Goal: Task Accomplishment & Management: Manage account settings

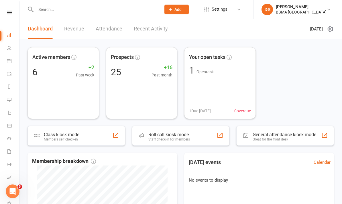
click at [11, 10] on nav "Clubworx Dashboard People Calendar Payments Reports Messages Automations Produc…" at bounding box center [9, 103] width 19 height 204
click at [9, 52] on link "People" at bounding box center [13, 48] width 13 height 13
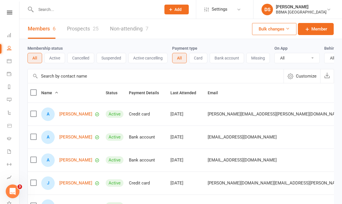
click at [86, 30] on link "Prospects 25" at bounding box center [83, 29] width 32 height 20
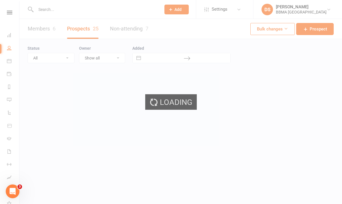
select select "25"
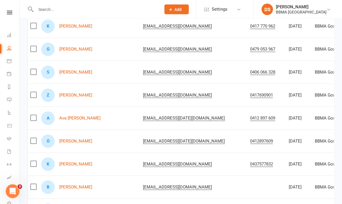
scroll to position [384, 0]
click at [83, 119] on link "Ava [PERSON_NAME]" at bounding box center [79, 118] width 41 height 5
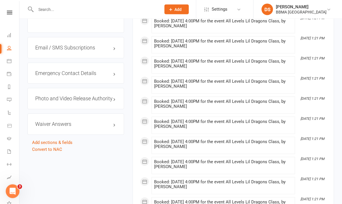
scroll to position [560, 0]
click at [73, 70] on h3 "Emergency Contact Details edit" at bounding box center [75, 73] width 81 height 6
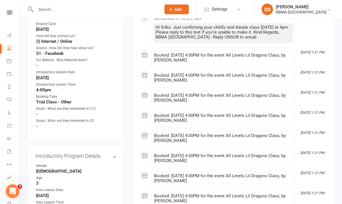
scroll to position [0, 0]
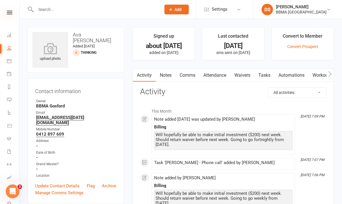
click at [8, 14] on icon at bounding box center [9, 13] width 5 height 4
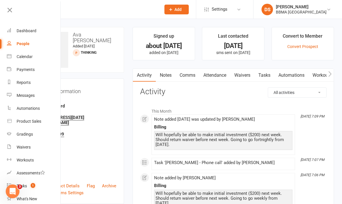
click at [28, 46] on div "People" at bounding box center [23, 43] width 13 height 5
select select "25"
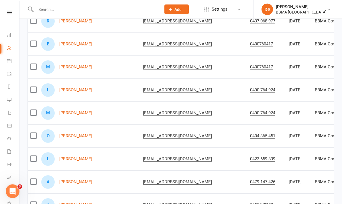
scroll to position [136, 0]
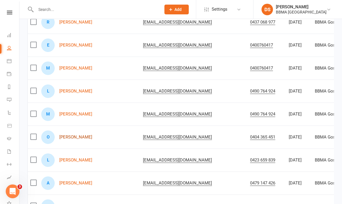
click at [82, 136] on link "[PERSON_NAME]" at bounding box center [75, 136] width 33 height 5
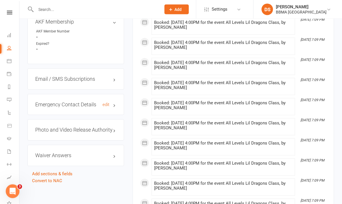
scroll to position [518, 0]
click at [82, 107] on h3 "Emergency Contact Details edit" at bounding box center [75, 105] width 81 height 6
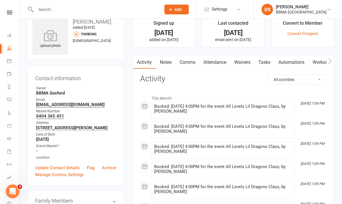
scroll to position [0, 0]
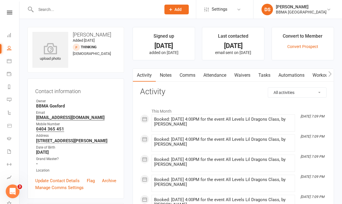
click at [186, 77] on link "Comms" at bounding box center [188, 75] width 24 height 13
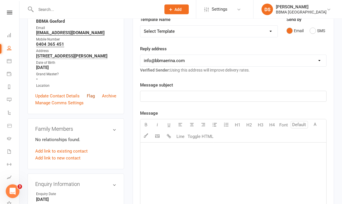
scroll to position [85, 0]
click at [67, 161] on link "Add link to new contact" at bounding box center [57, 157] width 45 height 7
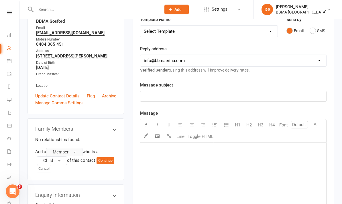
click at [71, 155] on button "Member" at bounding box center [64, 151] width 36 height 9
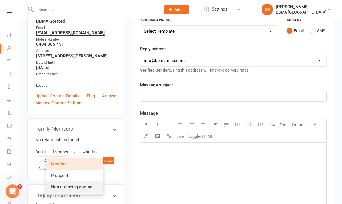
click at [75, 189] on span "Non-attending contact" at bounding box center [72, 186] width 43 height 5
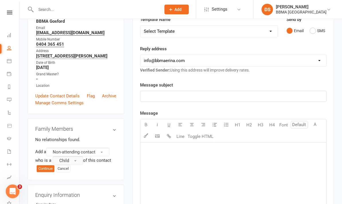
click at [72, 165] on button "Child" at bounding box center [68, 160] width 30 height 9
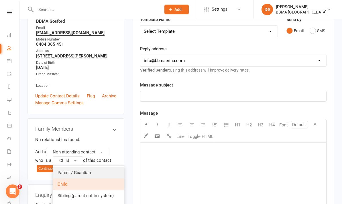
click at [75, 178] on link "Parent / Guardian" at bounding box center [88, 172] width 71 height 11
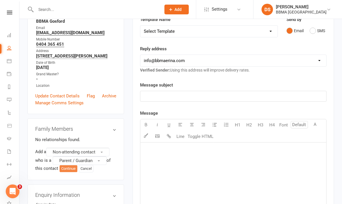
click at [65, 172] on button "Continue" at bounding box center [69, 168] width 18 height 7
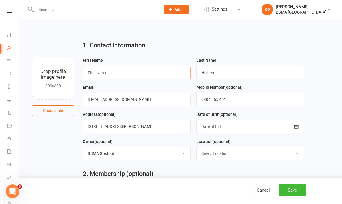
click at [157, 72] on input "text" at bounding box center [137, 72] width 108 height 13
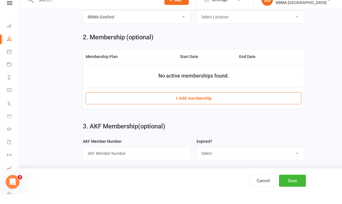
scroll to position [134, 0]
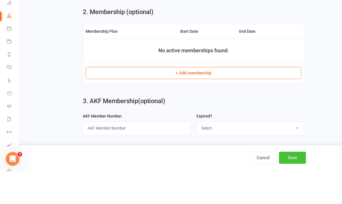
type input "Jenna"
click at [297, 184] on button "Save" at bounding box center [292, 190] width 27 height 12
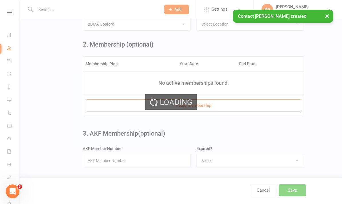
scroll to position [0, 0]
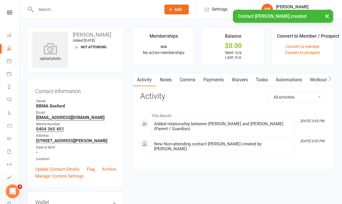
click at [235, 81] on link "Waivers" at bounding box center [240, 79] width 24 height 13
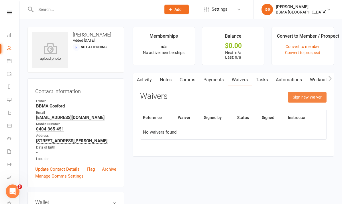
click at [293, 98] on button "Sign new Waiver" at bounding box center [307, 97] width 39 height 10
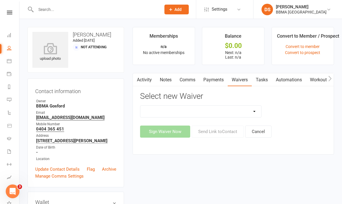
select select "14341"
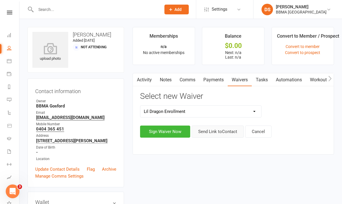
click at [210, 128] on button "Send Link to Contact" at bounding box center [218, 131] width 52 height 12
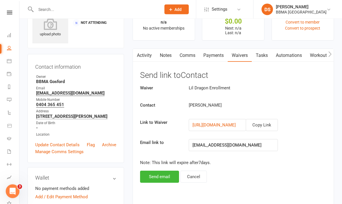
scroll to position [34, 0]
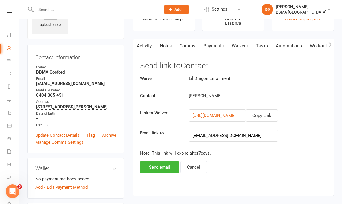
click at [165, 166] on button "Send email" at bounding box center [159, 167] width 39 height 12
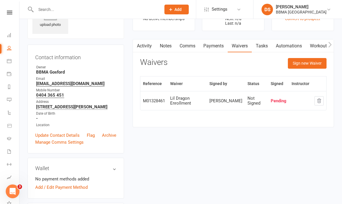
scroll to position [0, 0]
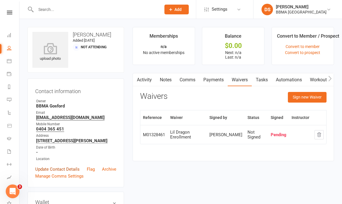
click at [69, 172] on link "Update Contact Details" at bounding box center [57, 168] width 44 height 7
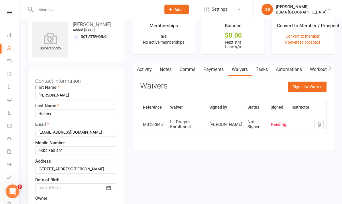
scroll to position [27, 0]
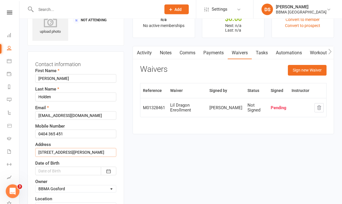
click at [85, 151] on input "15 Greenlee Street" at bounding box center [75, 152] width 81 height 9
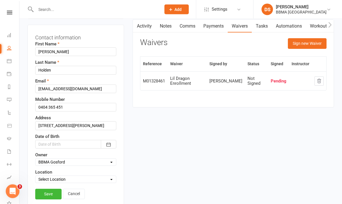
scroll to position [66, 0]
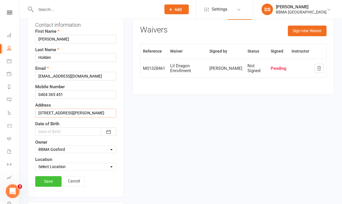
type input "15 Greenlee Street, Green Point NSW 2251"
click at [49, 183] on link "Save" at bounding box center [48, 181] width 26 height 10
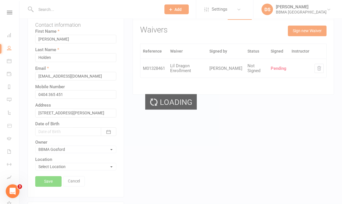
scroll to position [66, 0]
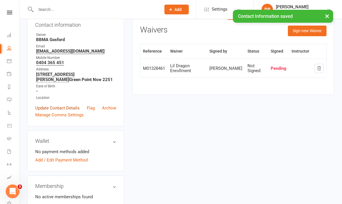
click at [72, 108] on link "Update Contact Details" at bounding box center [57, 107] width 44 height 7
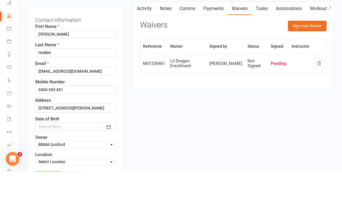
scroll to position [44, 0]
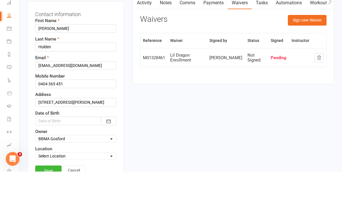
click at [95, 130] on input "15 Greenlee Street, Green Point NSW 2251" at bounding box center [75, 134] width 81 height 9
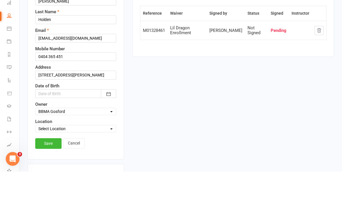
scroll to position [72, 0]
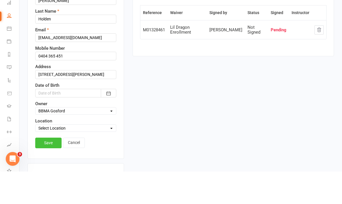
type input "15 Greenlee Street"
click at [50, 170] on link "Save" at bounding box center [48, 175] width 26 height 10
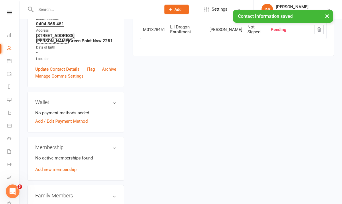
scroll to position [101, 0]
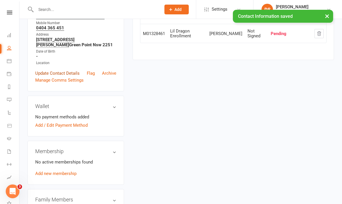
click at [65, 74] on link "Update Contact Details" at bounding box center [57, 73] width 44 height 7
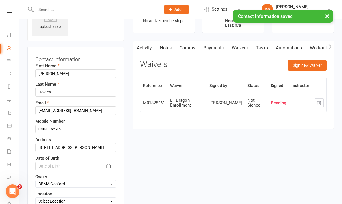
scroll to position [27, 0]
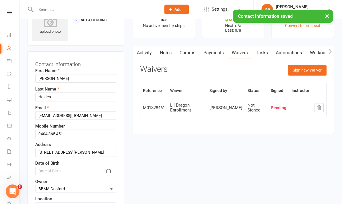
click at [77, 152] on input "15 Greenlee Street, Green Point NSW 2251" at bounding box center [75, 152] width 81 height 9
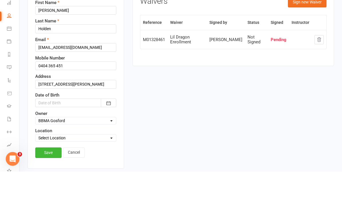
scroll to position [66, 0]
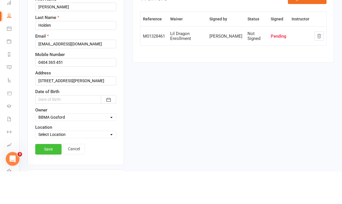
type input "15 Greenlee Street"
click at [46, 176] on link "Save" at bounding box center [48, 181] width 26 height 10
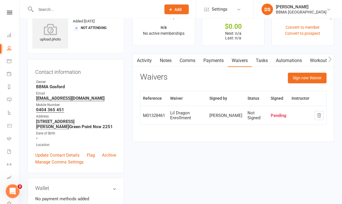
scroll to position [15, 0]
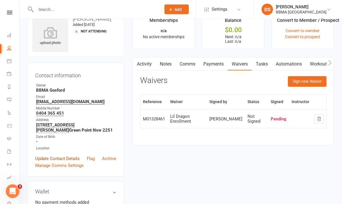
click at [69, 157] on link "Update Contact Details" at bounding box center [57, 158] width 44 height 7
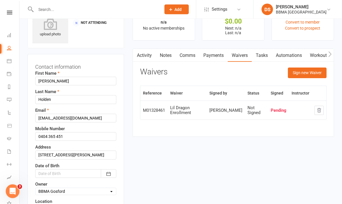
scroll to position [27, 0]
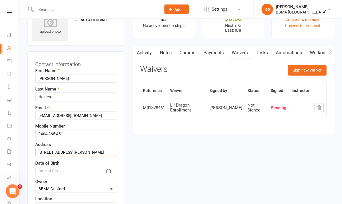
click at [36, 153] on input "15 Greenlee Street, Green Point NSW 2251" at bounding box center [75, 152] width 81 height 9
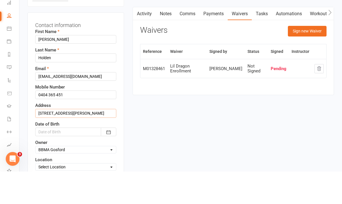
scroll to position [34, 0]
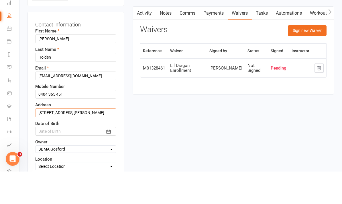
type input "15 Greenlee Street"
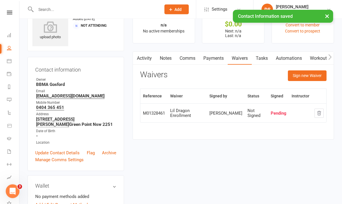
scroll to position [0, 0]
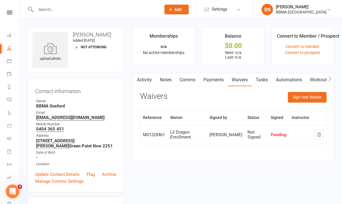
click at [49, 12] on input "text" at bounding box center [95, 9] width 123 height 8
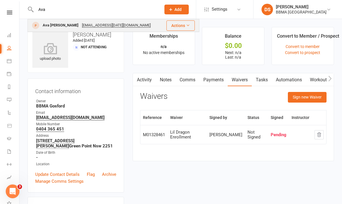
type input "Ava"
click at [54, 28] on div "Ava [PERSON_NAME]" at bounding box center [60, 25] width 39 height 8
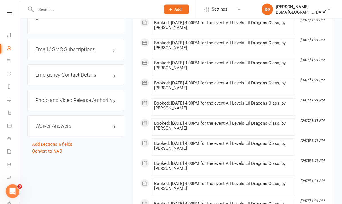
scroll to position [558, 0]
click at [50, 72] on h3 "Emergency Contact Details edit" at bounding box center [75, 75] width 81 height 6
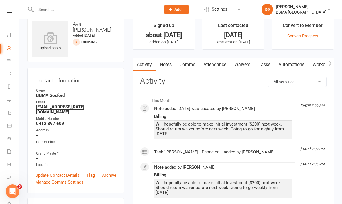
scroll to position [0, 0]
